Goal: Task Accomplishment & Management: Use online tool/utility

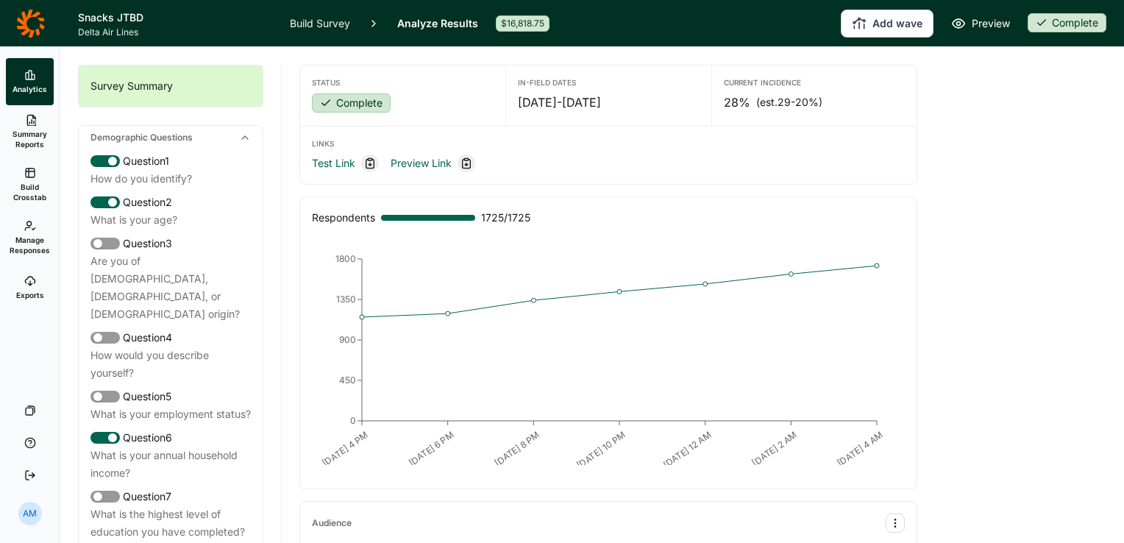
click at [429, 26] on link "Analyze Results" at bounding box center [437, 23] width 81 height 46
click at [35, 246] on span "Manage Responses" at bounding box center [30, 245] width 40 height 21
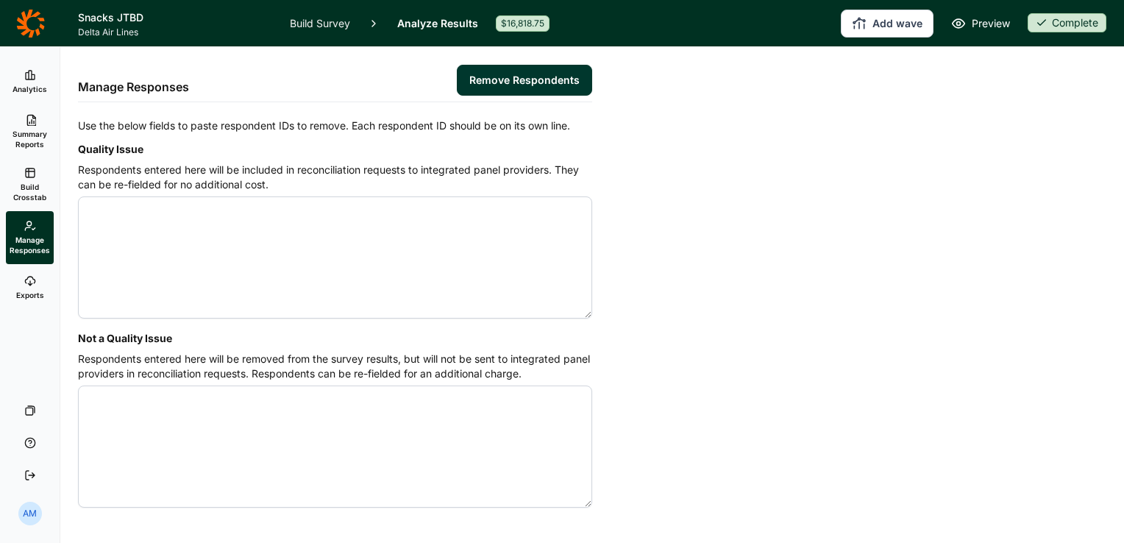
click at [140, 224] on textarea "Quality Issue" at bounding box center [335, 257] width 514 height 122
paste textarea "4562934 4563125 4563134 4564185 4564274 4566996 4568475 4569334 4569339 4569446…"
paste textarea "4568001 4569070 4569138 4569503 4572359 4572806"
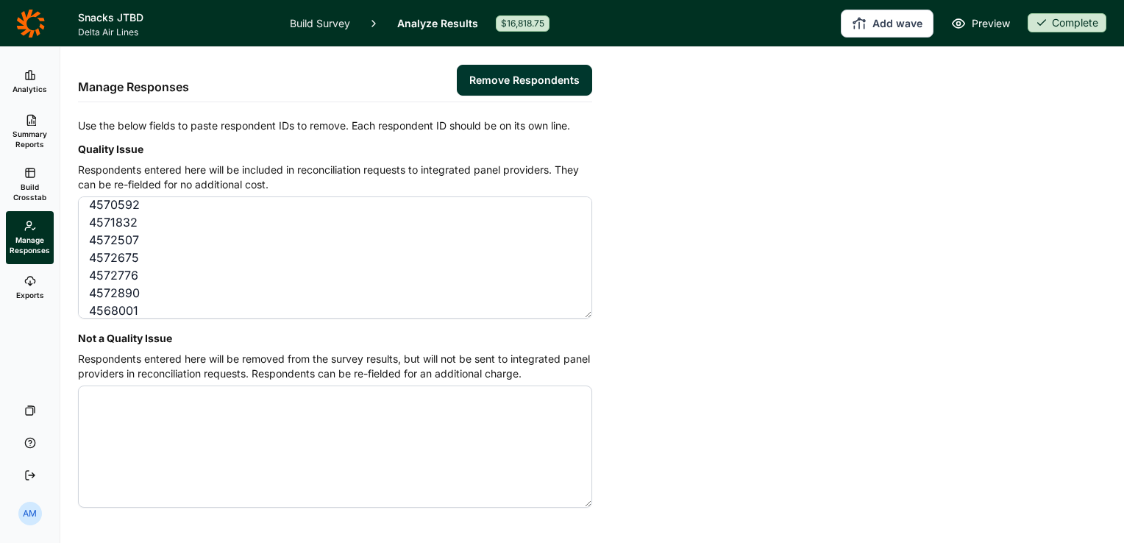
scroll to position [1518, 0]
click at [124, 296] on textarea "4567718 4568341 4568356 4568381 4568478 4568559 4568943 4569008 4569067 4569183…" at bounding box center [335, 257] width 514 height 122
paste textarea "4560013 4560068 4560482 4560524 4561177 4561200 4561352 4561444 4562564 4566708…"
type textarea "4567718 4568341 4568356 4568381 4568478 4568559 4568943 4569008 4569067 4569183…"
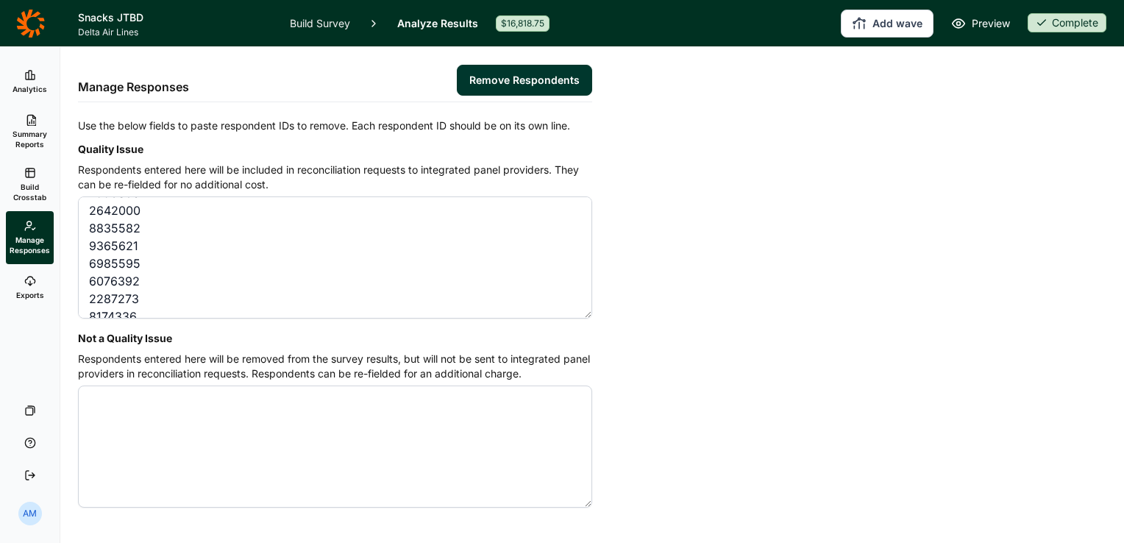
scroll to position [0, 0]
click at [553, 68] on button "Remove Respondents" at bounding box center [524, 80] width 135 height 31
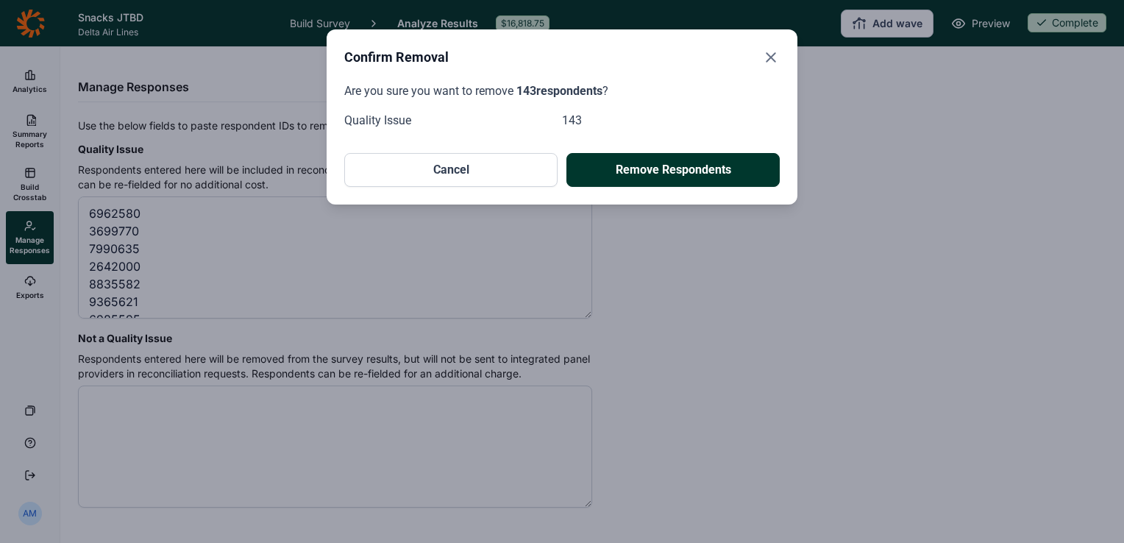
click at [683, 165] on button "Remove Respondents" at bounding box center [672, 170] width 213 height 34
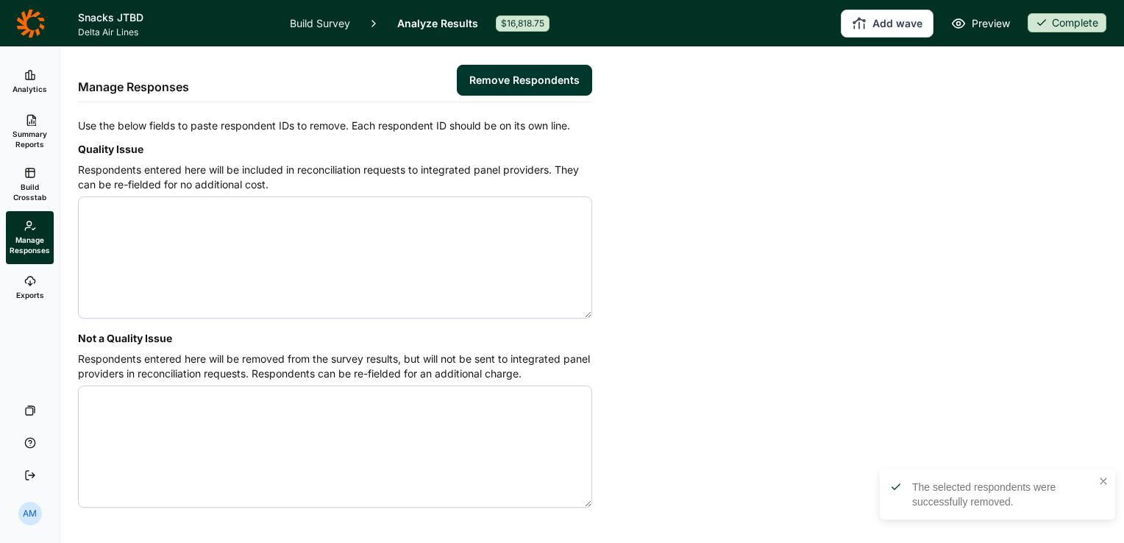
click at [22, 130] on span "Summary Reports" at bounding box center [30, 139] width 36 height 21
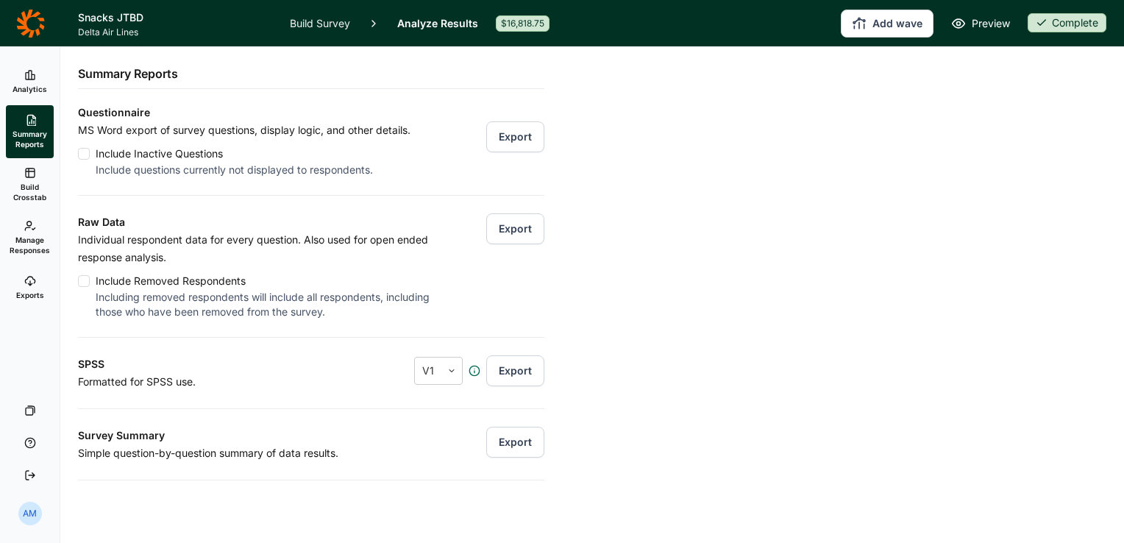
click at [512, 230] on button "Export" at bounding box center [515, 228] width 58 height 31
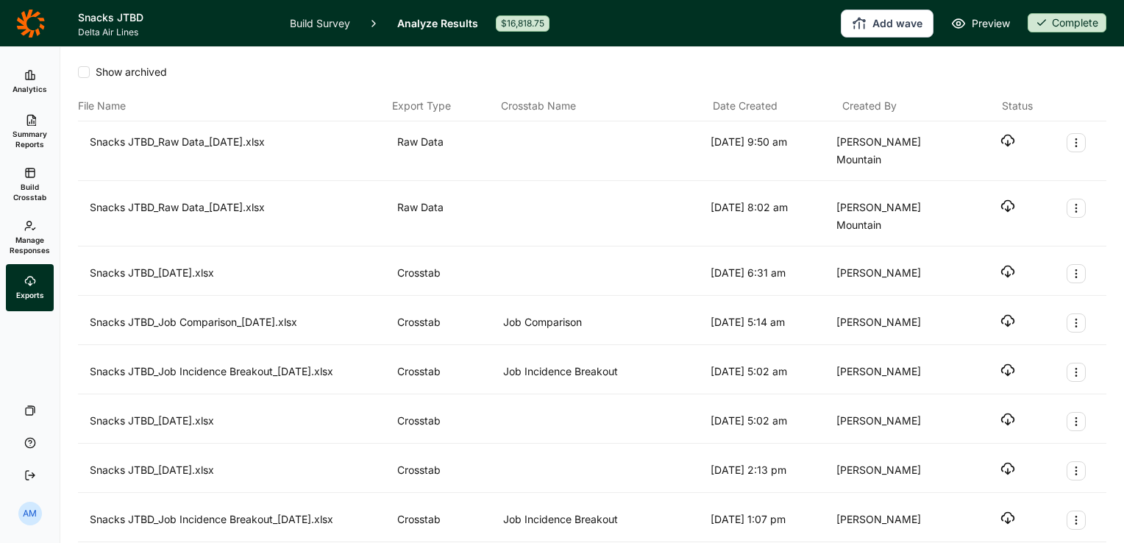
click at [1000, 133] on icon "button" at bounding box center [1007, 140] width 15 height 15
click at [27, 129] on span "Summary Reports" at bounding box center [30, 139] width 36 height 21
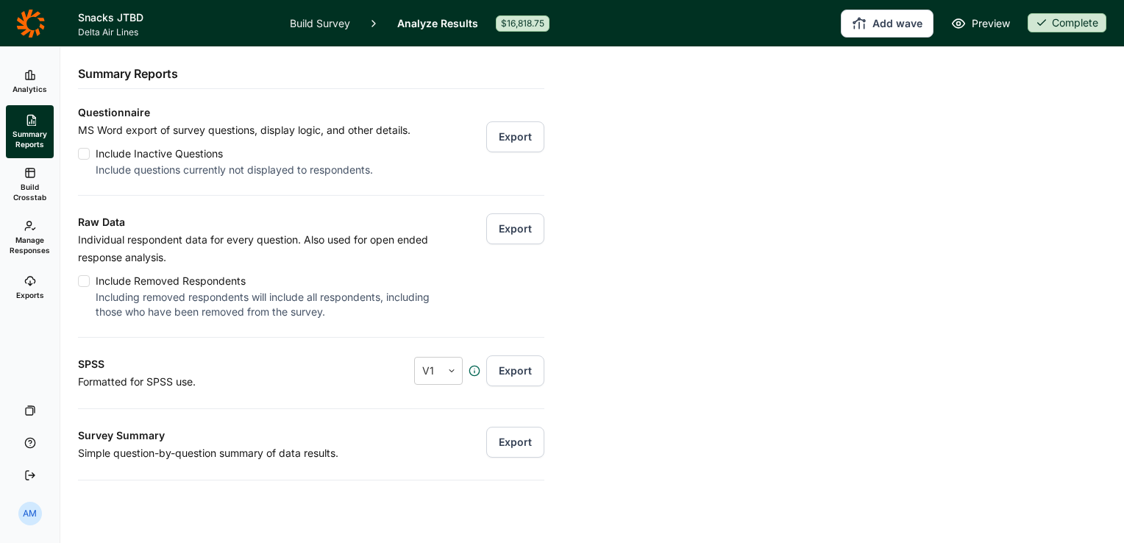
click at [336, 16] on link "Build Survey" at bounding box center [320, 23] width 60 height 46
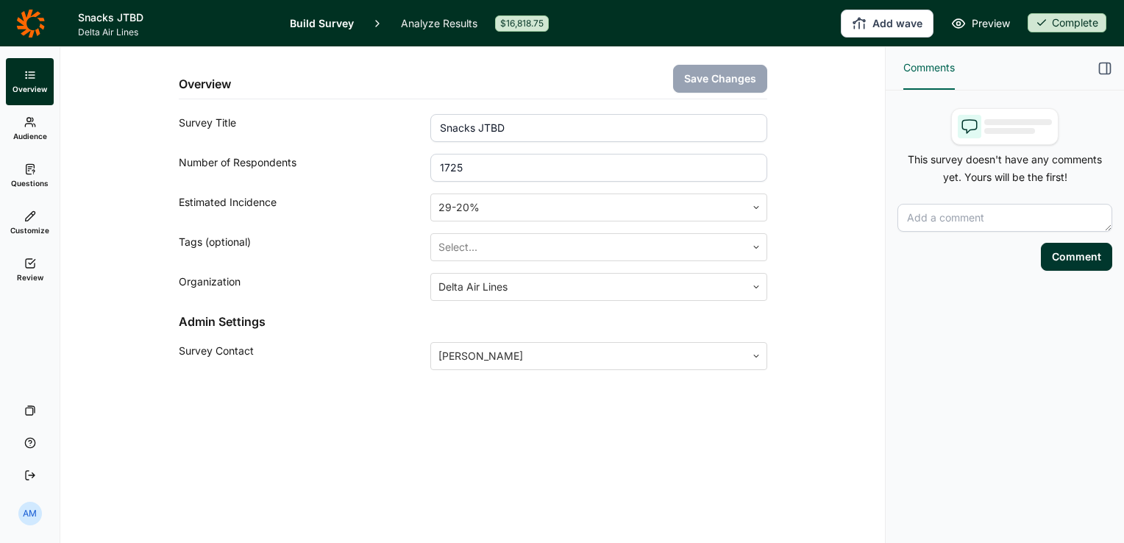
click at [442, 23] on link "Analyze Results" at bounding box center [439, 23] width 77 height 46
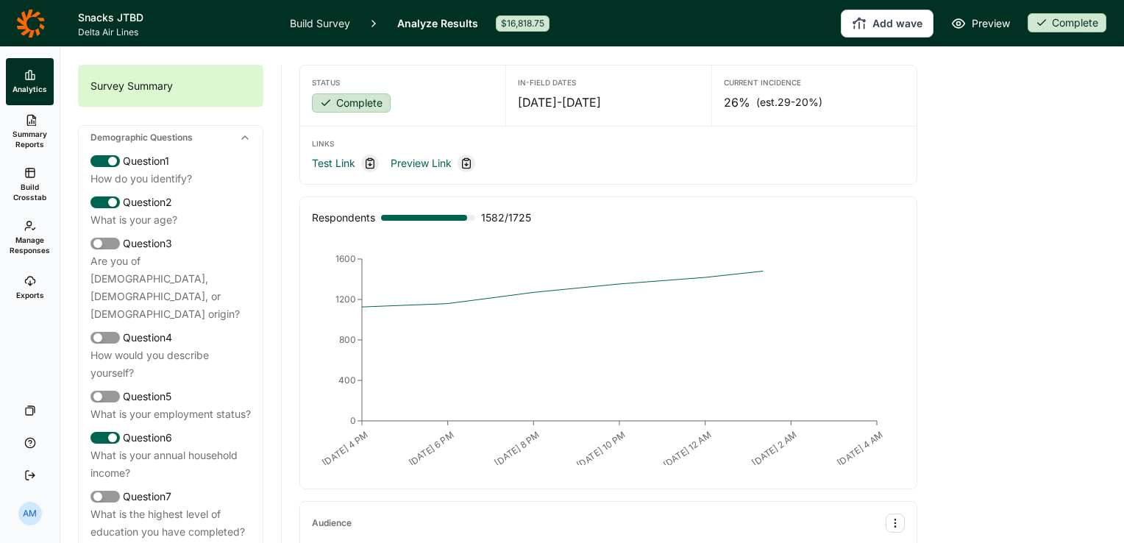
click at [35, 221] on icon at bounding box center [30, 226] width 12 height 12
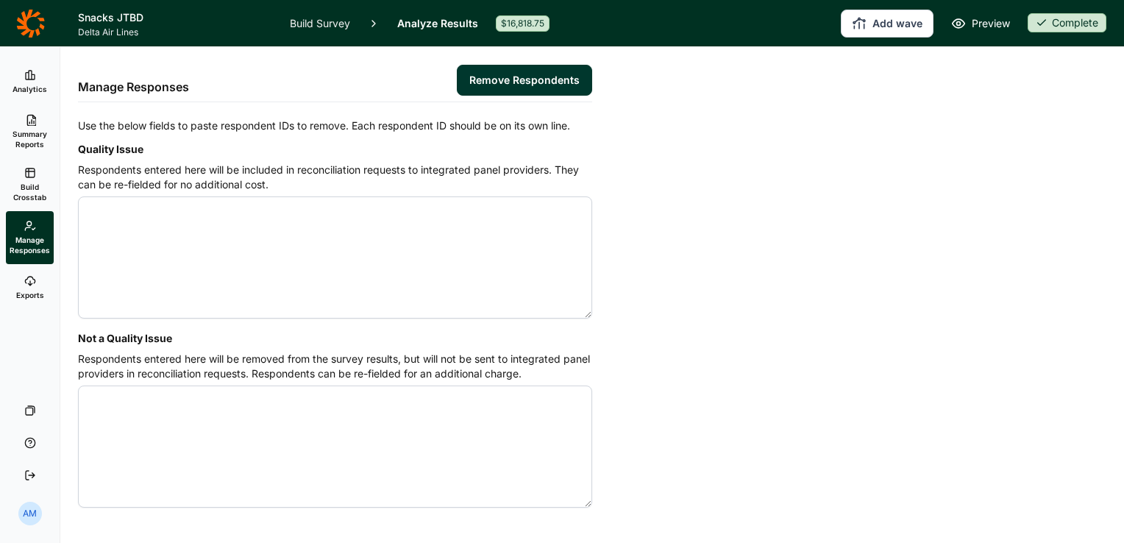
click at [115, 215] on textarea "Quality Issue" at bounding box center [335, 257] width 514 height 122
type textarea "4567673 4567697 4571963 4573011"
click at [527, 78] on button "Remove Respondents" at bounding box center [524, 80] width 135 height 31
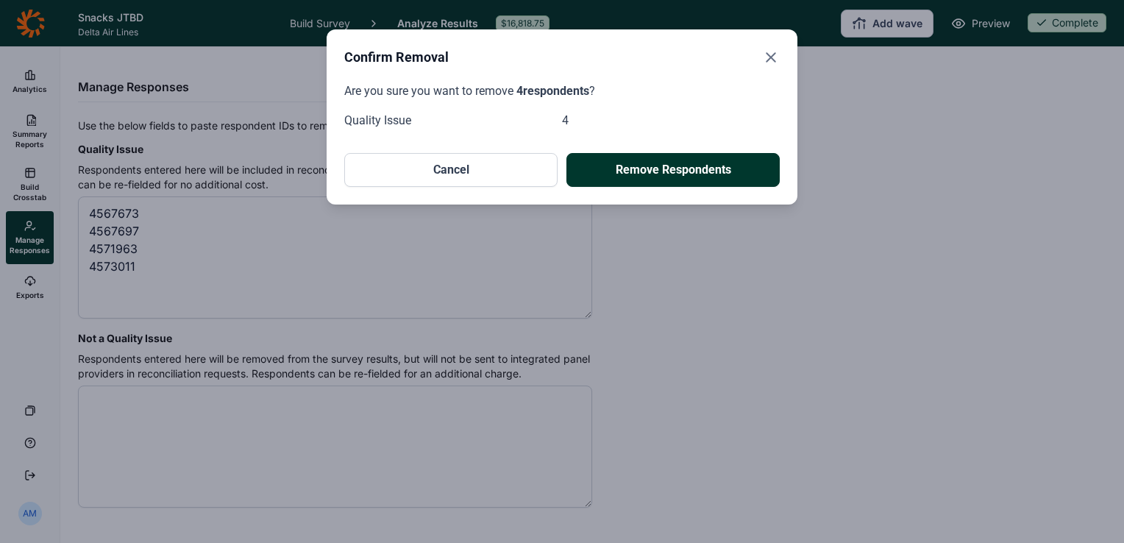
click at [720, 174] on button "Remove Respondents" at bounding box center [672, 170] width 213 height 34
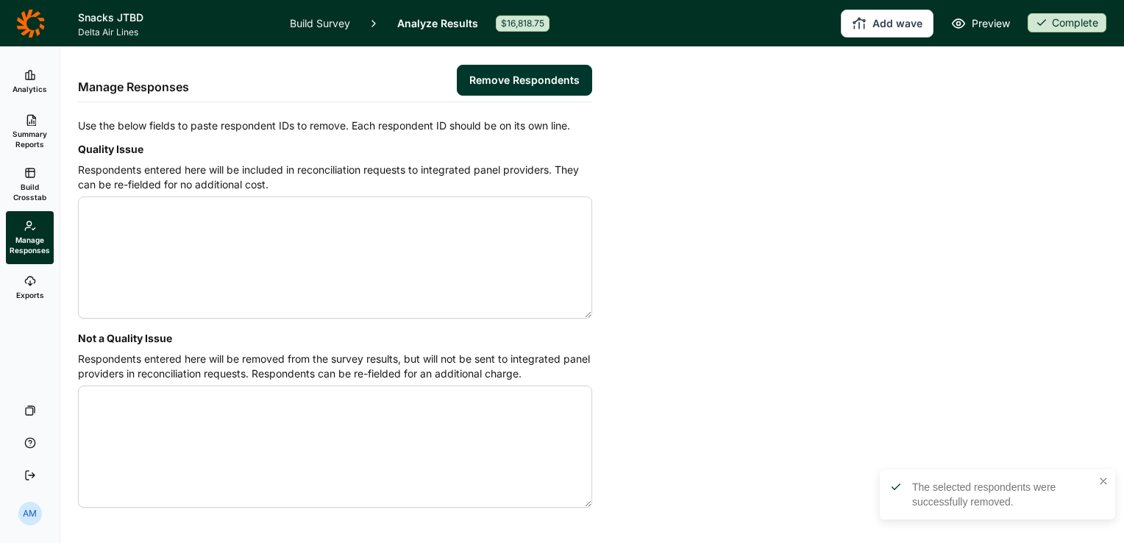
click at [322, 20] on link "Build Survey" at bounding box center [320, 23] width 60 height 46
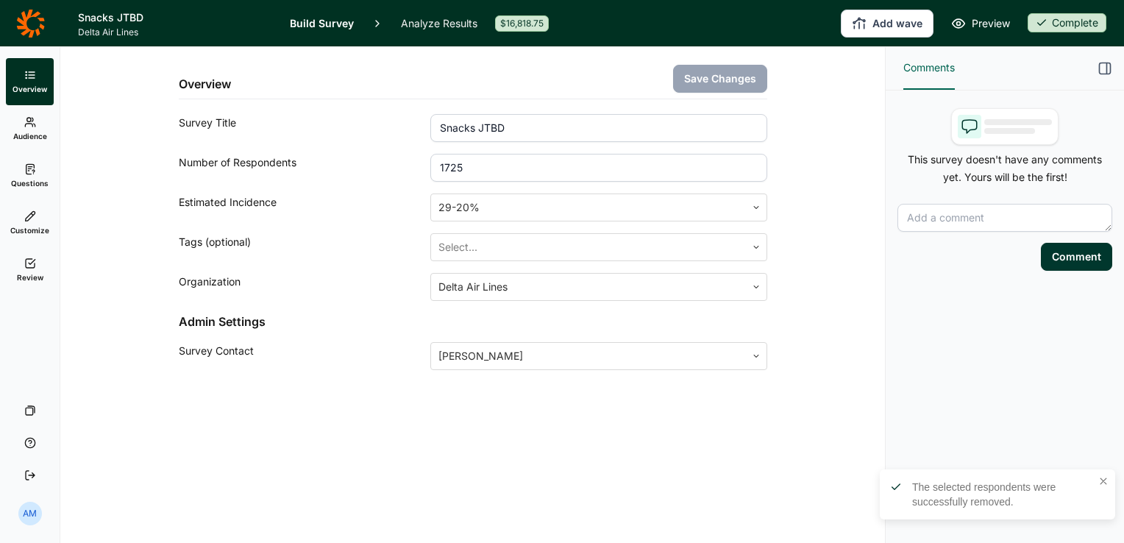
click at [416, 21] on link "Analyze Results" at bounding box center [439, 23] width 77 height 46
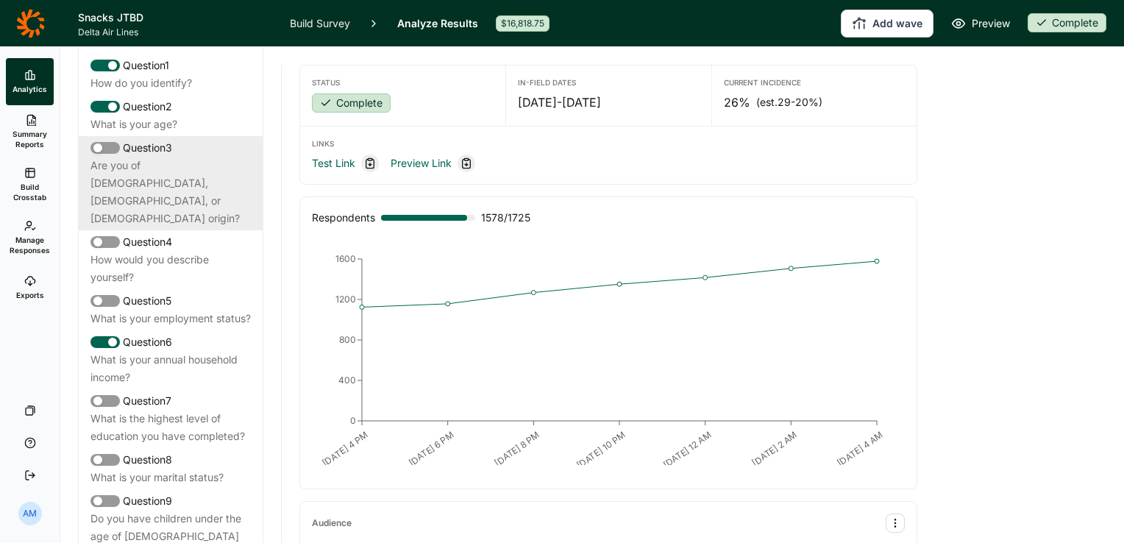
scroll to position [97, 0]
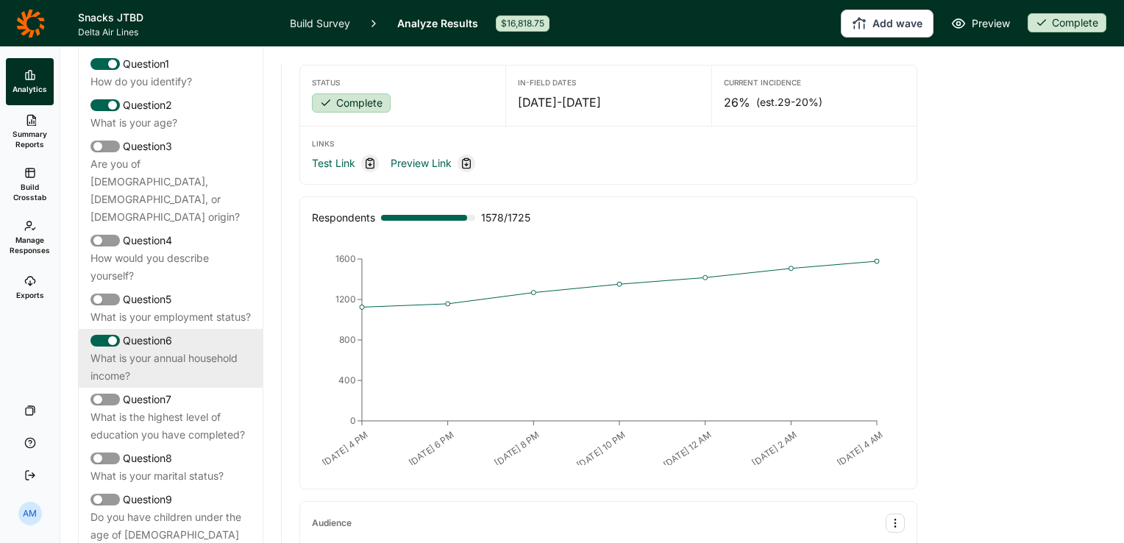
click at [184, 349] on div "What is your annual household income?" at bounding box center [170, 366] width 160 height 35
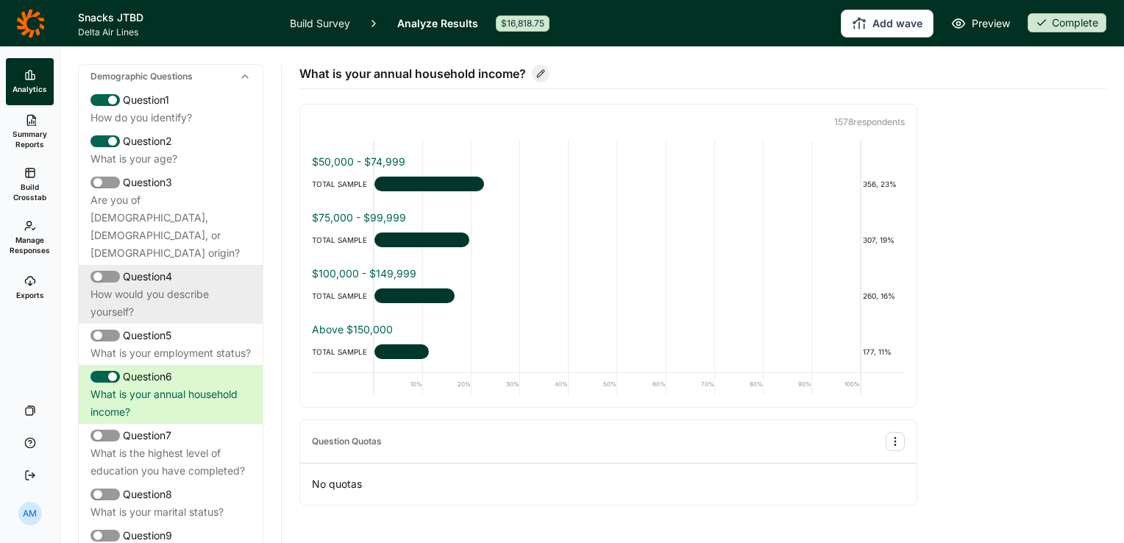
scroll to position [0, 0]
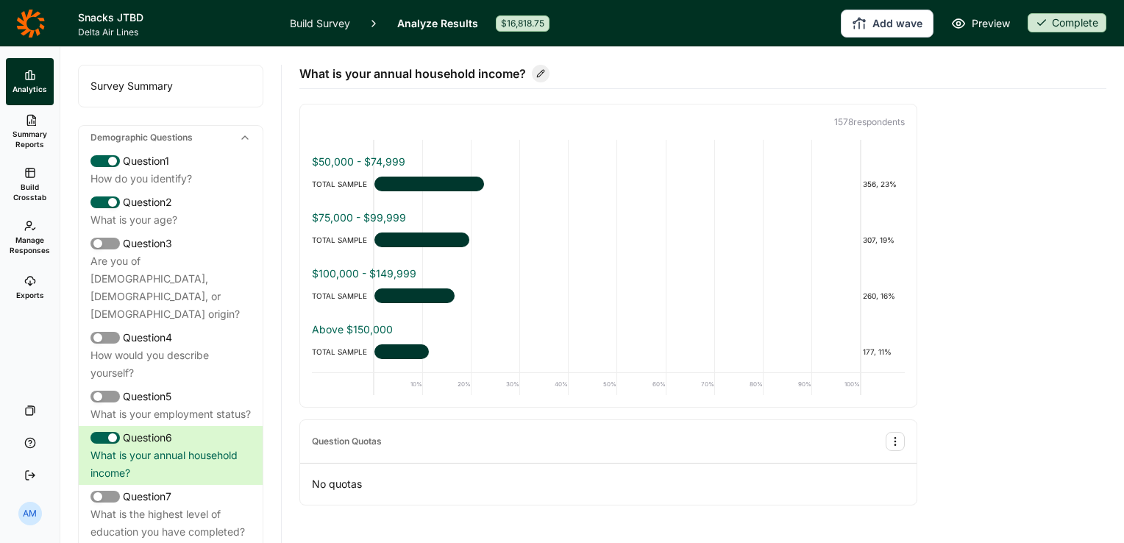
click at [32, 129] on span "Summary Reports" at bounding box center [30, 139] width 36 height 21
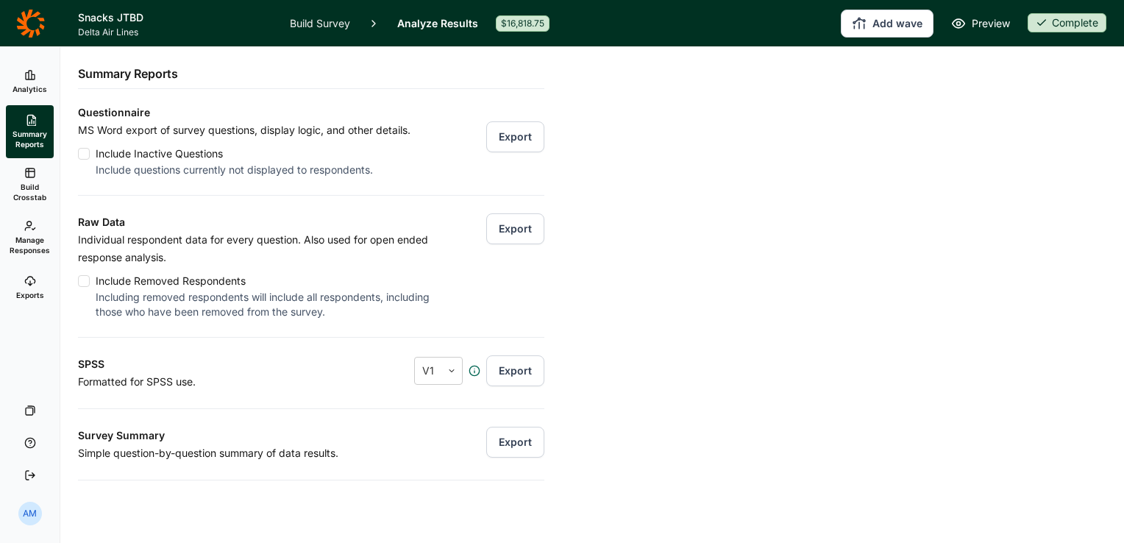
click at [13, 185] on span "Build Crosstab" at bounding box center [30, 192] width 36 height 21
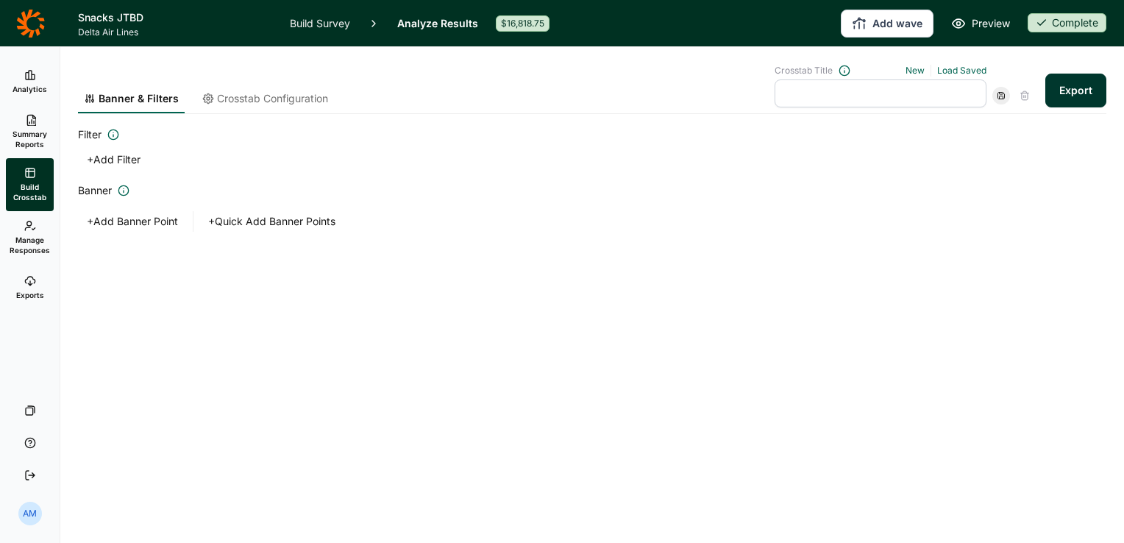
click at [273, 104] on span "Crosstab Configuration" at bounding box center [272, 98] width 111 height 15
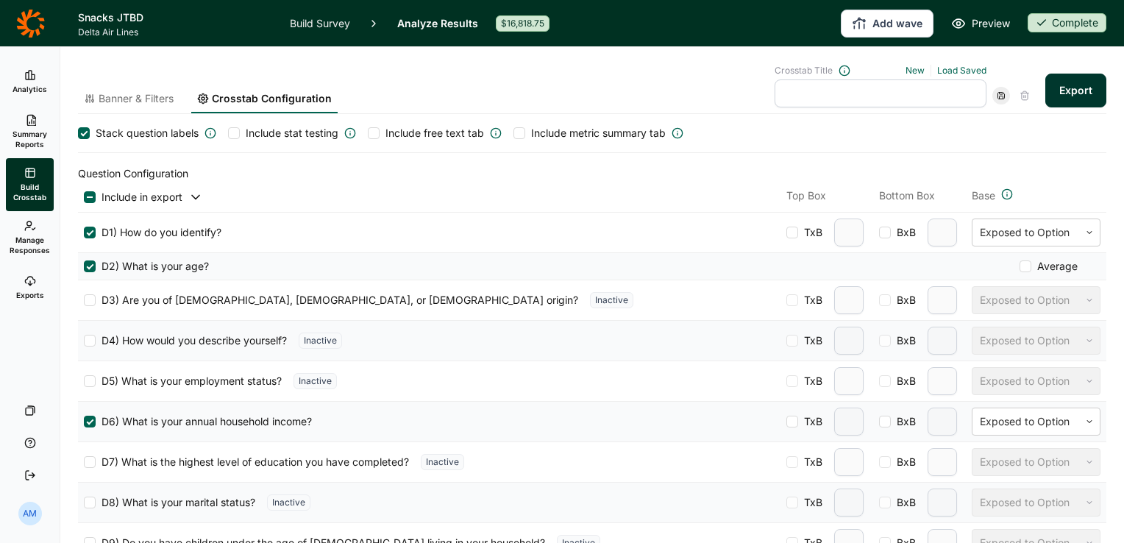
click at [144, 96] on span "Banner & Filters" at bounding box center [136, 98] width 75 height 15
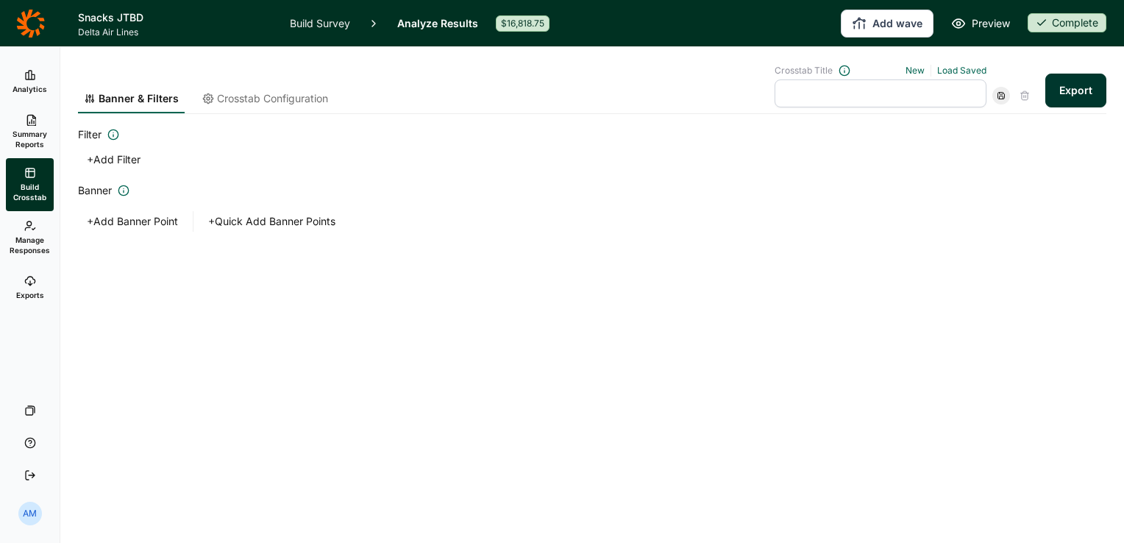
click at [1072, 89] on button "Export" at bounding box center [1075, 91] width 61 height 34
click at [995, 506] on link "download your file here" at bounding box center [988, 502] width 115 height 12
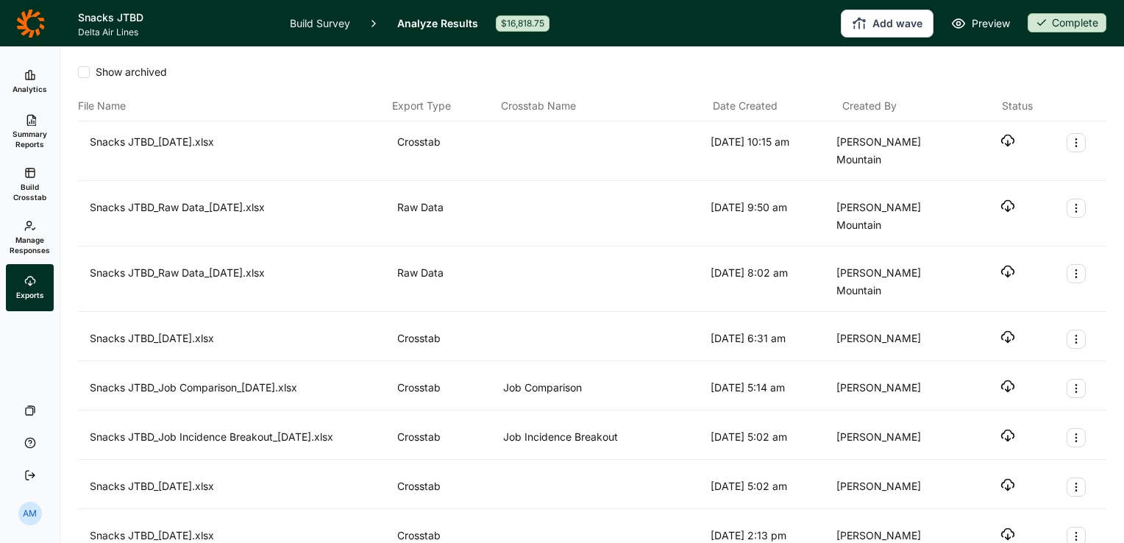
click at [1000, 141] on icon "button" at bounding box center [1007, 140] width 15 height 15
